Goal: Connect with others: Connect with others

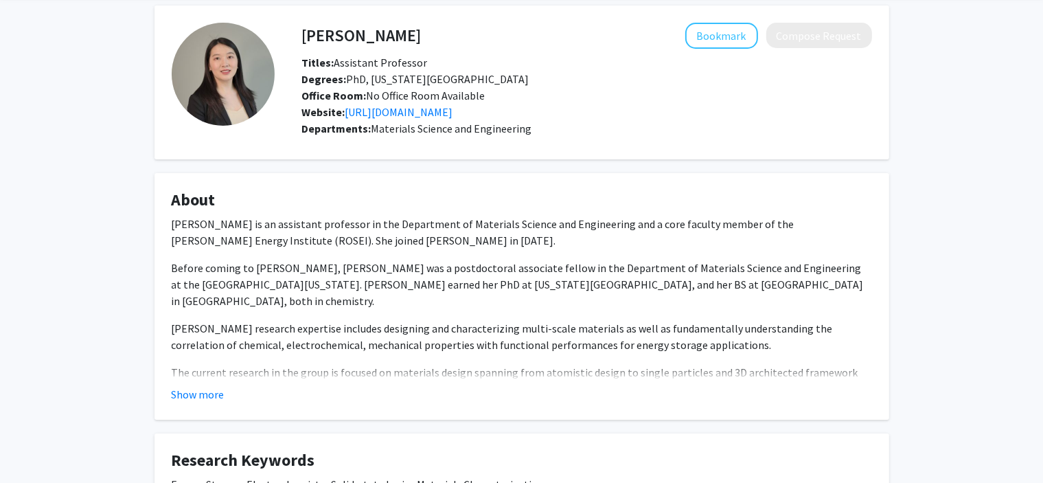
scroll to position [137, 0]
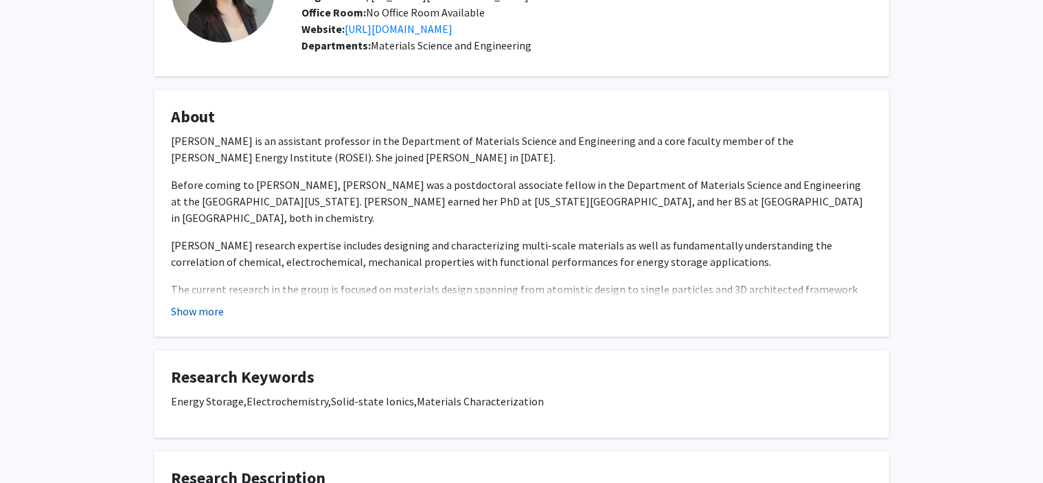
click at [178, 312] on button "Show more" at bounding box center [198, 311] width 53 height 16
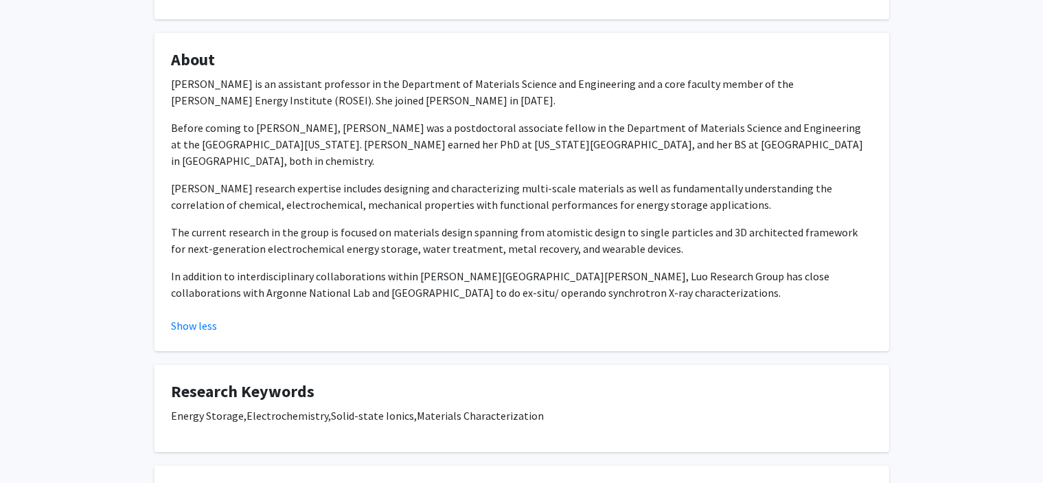
scroll to position [49, 0]
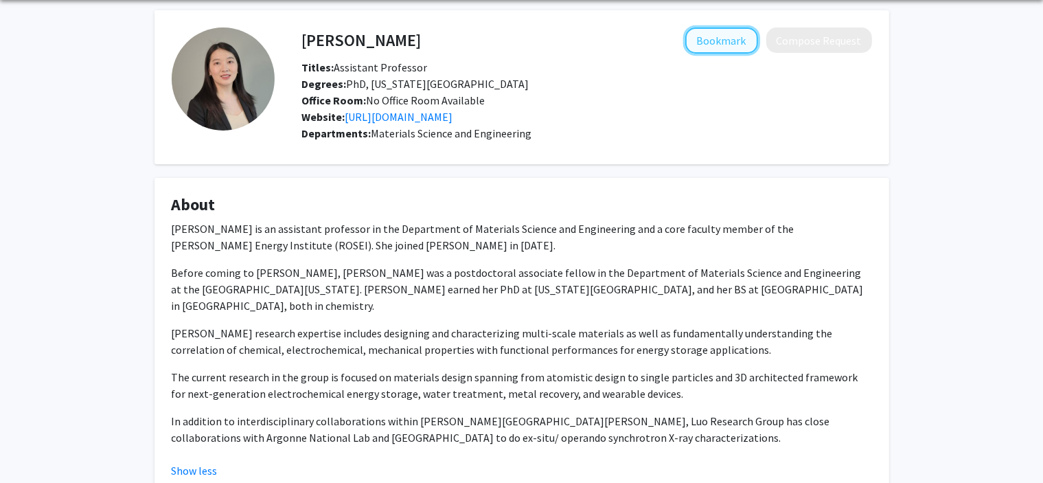
click at [728, 40] on button "Bookmark" at bounding box center [721, 40] width 73 height 26
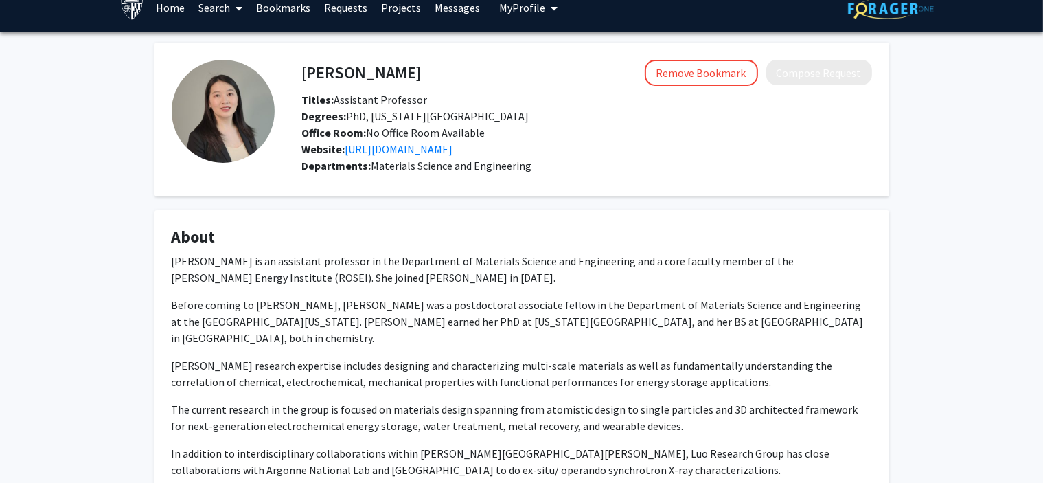
scroll to position [0, 0]
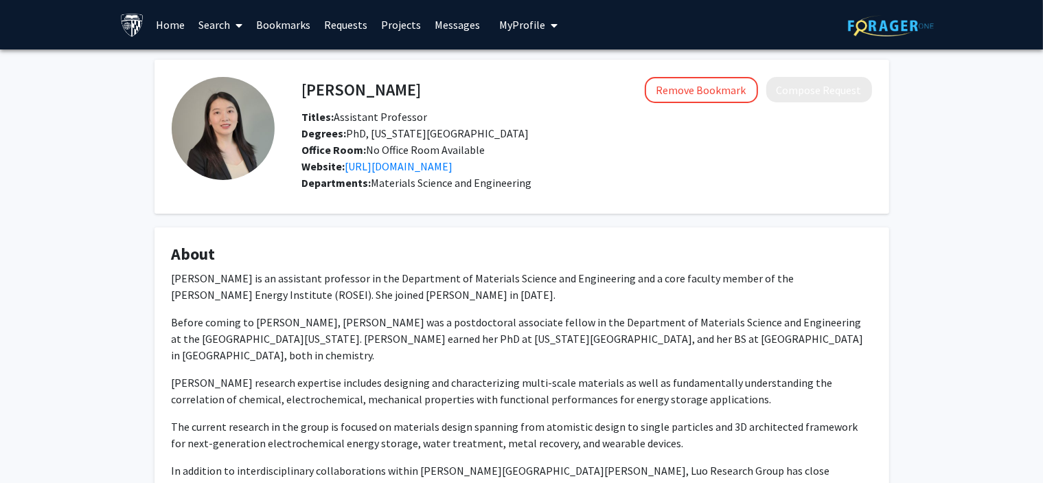
click at [533, 19] on span "My Profile" at bounding box center [522, 25] width 46 height 14
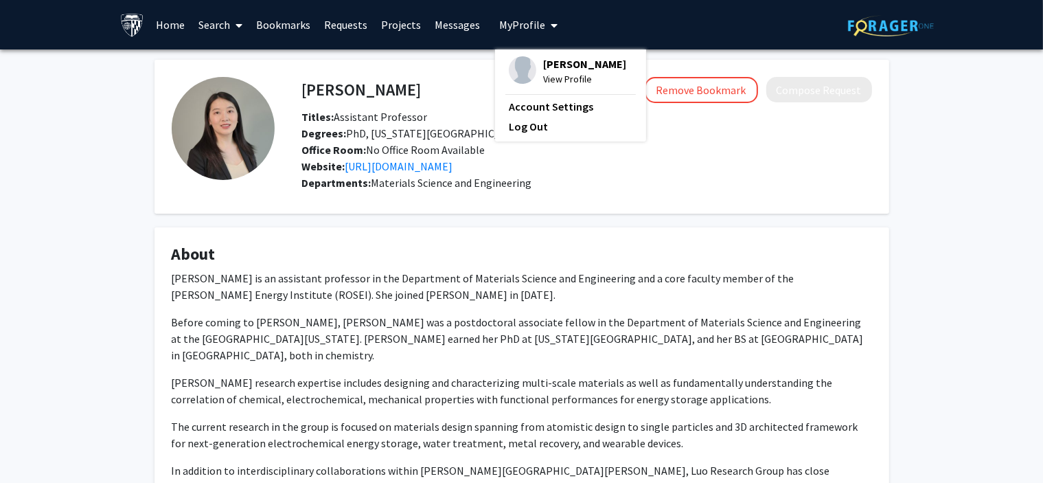
click at [572, 75] on span "View Profile" at bounding box center [584, 78] width 83 height 15
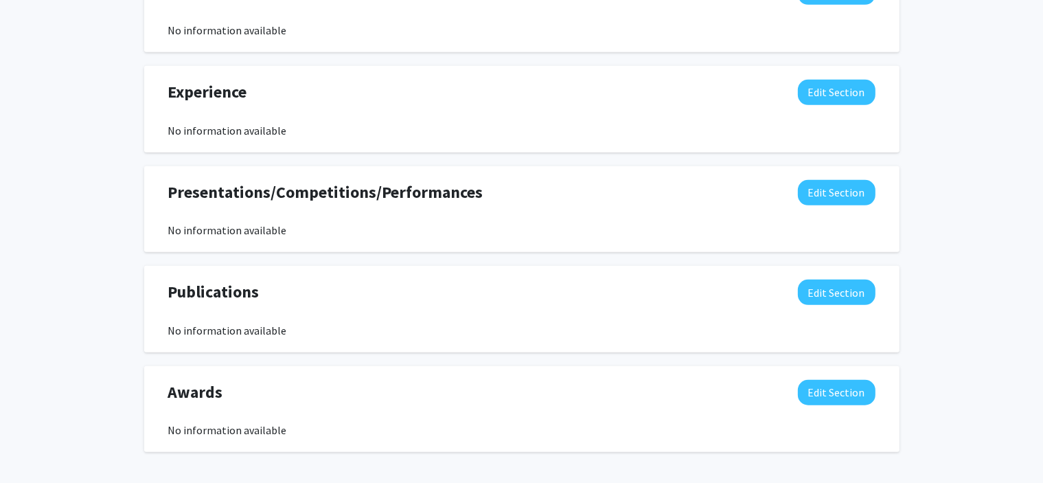
scroll to position [870, 0]
